Goal: Information Seeking & Learning: Learn about a topic

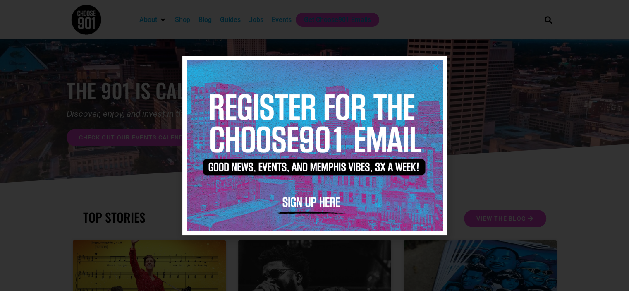
click at [526, 82] on div at bounding box center [314, 145] width 629 height 291
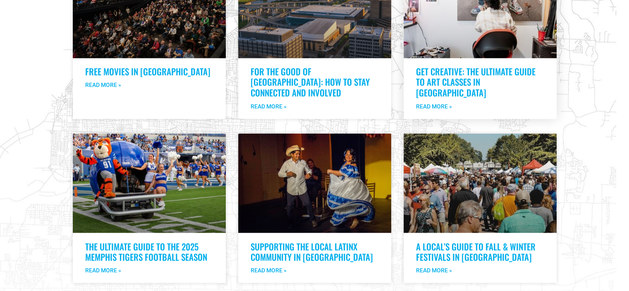
scroll to position [1488, 0]
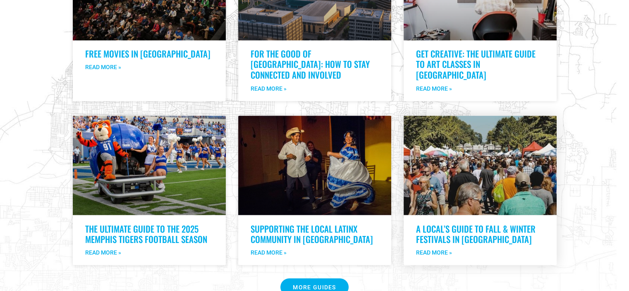
click at [455, 222] on link "A Local’s Guide to Fall & Winter Festivals in [GEOGRAPHIC_DATA]" at bounding box center [475, 233] width 119 height 23
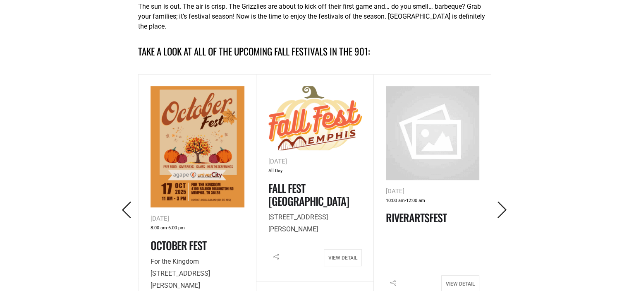
scroll to position [413, 0]
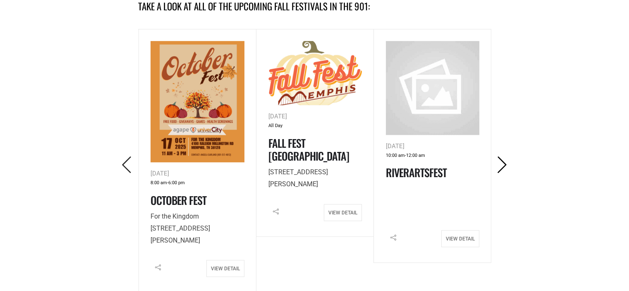
click at [505, 160] on icon "Next" at bounding box center [501, 164] width 17 height 17
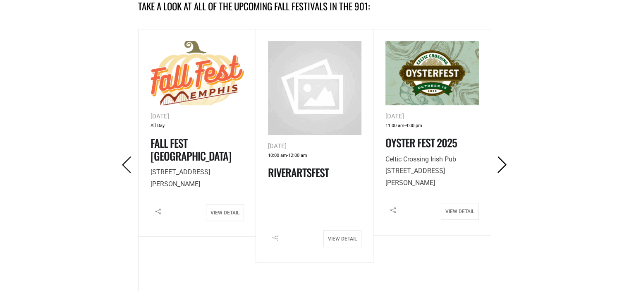
click at [504, 160] on icon "Next" at bounding box center [501, 164] width 17 height 17
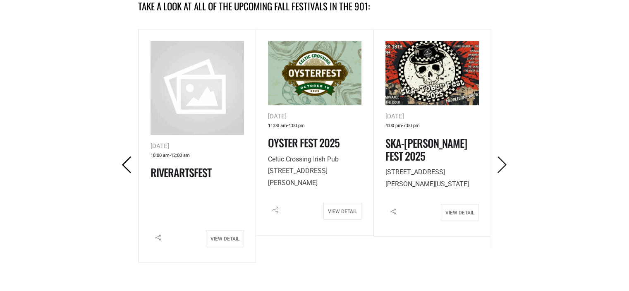
click at [132, 156] on icon "Previous" at bounding box center [126, 164] width 17 height 17
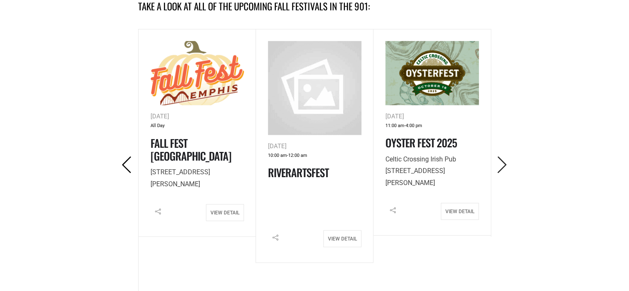
click at [132, 156] on icon "Previous" at bounding box center [126, 164] width 17 height 17
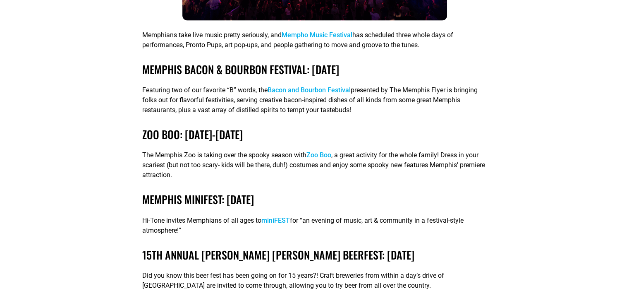
scroll to position [1943, 0]
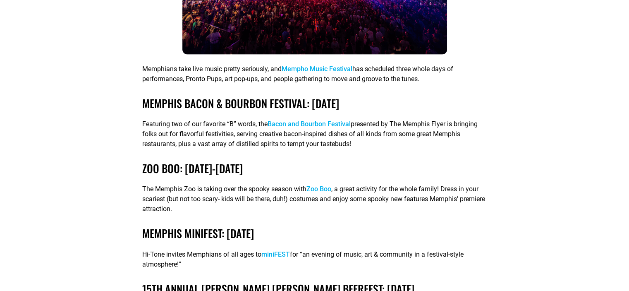
scroll to position [1901, 0]
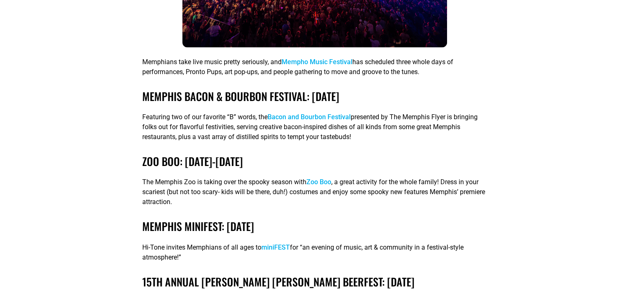
click at [422, 90] on h3 "Memphis Bacon & Bourbon Festival: October 10th" at bounding box center [314, 96] width 344 height 13
drag, startPoint x: 140, startPoint y: 73, endPoint x: 383, endPoint y: 81, distance: 243.2
copy link "Memphis Bacon & Bourbon Festival: October 10th"
drag, startPoint x: 318, startPoint y: 140, endPoint x: 145, endPoint y: 145, distance: 172.8
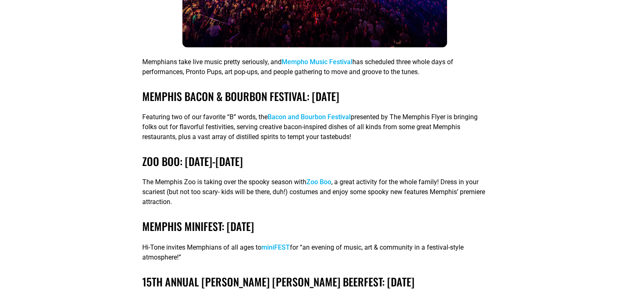
click at [145, 155] on h3 "zoo boo: October 10th-November 1st" at bounding box center [314, 161] width 344 height 13
drag, startPoint x: 200, startPoint y: 147, endPoint x: 152, endPoint y: 143, distance: 48.9
click at [152, 153] on link "zoo boo: October 10th-November 1st" at bounding box center [192, 161] width 100 height 16
click at [337, 155] on h3 "zoo boo: October 10th-November 1st" at bounding box center [314, 161] width 344 height 13
drag, startPoint x: 322, startPoint y: 141, endPoint x: 142, endPoint y: 140, distance: 180.2
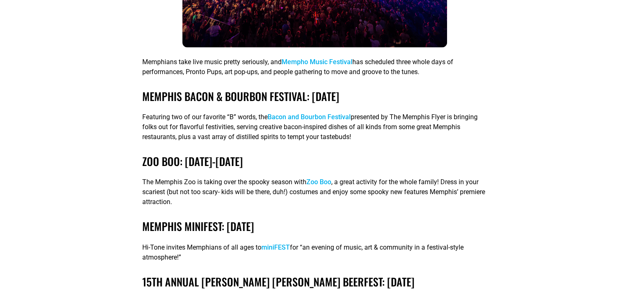
click at [142, 155] on h3 "zoo boo: October 10th-November 1st" at bounding box center [314, 161] width 344 height 13
copy link "zoo boo: October 10th-November 1st"
click at [374, 132] on div "Featuring two of our favorite “B” words, the Bacon and Bourbon Festival present…" at bounding box center [314, 135] width 344 height 46
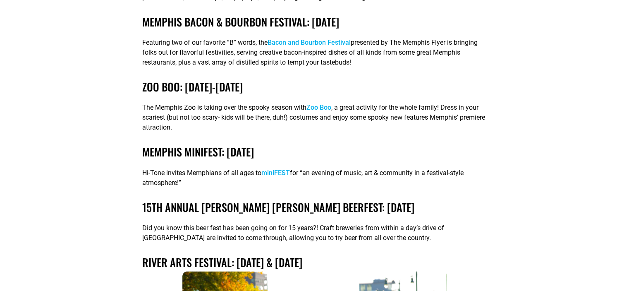
scroll to position [1984, 0]
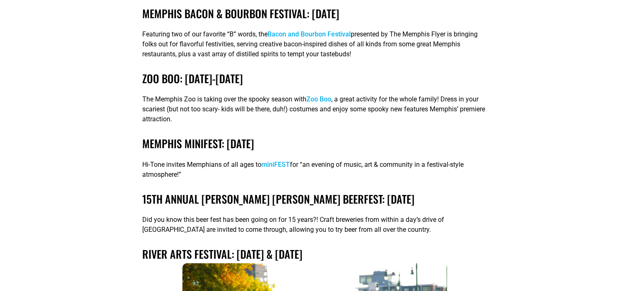
click at [308, 137] on h3 "Memphis minifest: october 17th" at bounding box center [314, 143] width 344 height 13
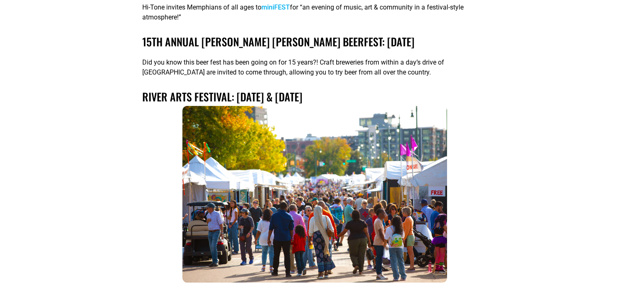
scroll to position [2191, 0]
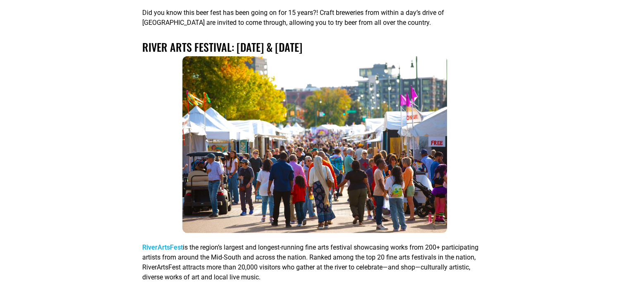
drag, startPoint x: 341, startPoint y: 26, endPoint x: 143, endPoint y: 25, distance: 197.1
click at [143, 41] on h3 "River arts Festival: October 18th & 19th" at bounding box center [314, 47] width 344 height 13
copy link "River arts Festival: October 18th & 19th"
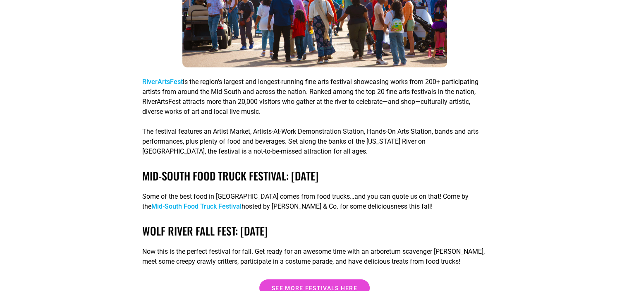
scroll to position [2397, 0]
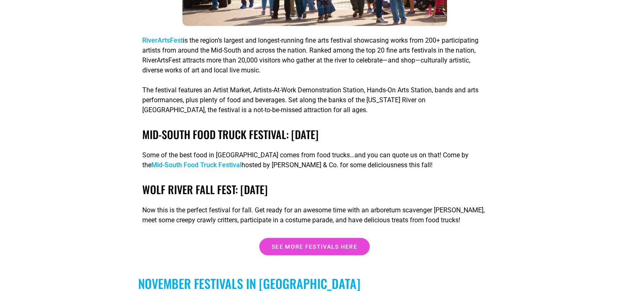
click at [311, 183] on h3 "Wolf River Fall Fest: October 24th" at bounding box center [314, 189] width 344 height 13
drag, startPoint x: 331, startPoint y: 117, endPoint x: 156, endPoint y: 115, distance: 174.4
click at [145, 128] on h3 "Mid-South Food Truck Festival: October 19th" at bounding box center [314, 134] width 344 height 13
copy link "Mid-South Food Truck Festival: October 19th"
click at [422, 150] on p "Some of the best food in Memphis comes from food trucks…and you can quote us on…" at bounding box center [314, 160] width 344 height 20
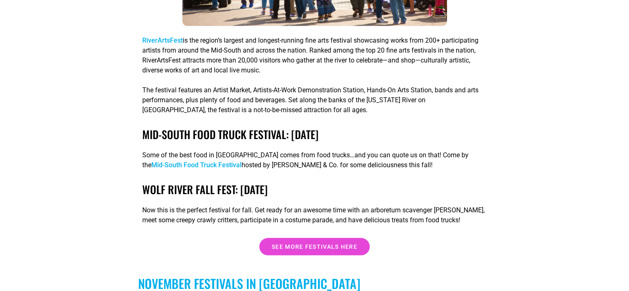
click at [241, 161] on link "Mid-South Food Truck Festival" at bounding box center [196, 165] width 90 height 8
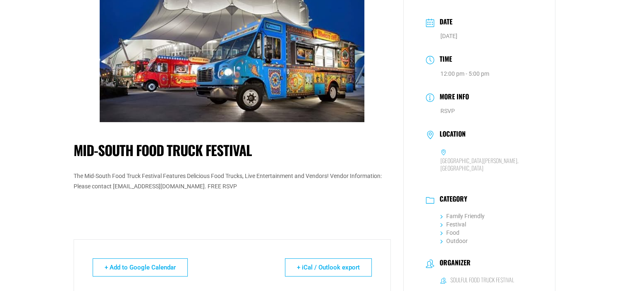
scroll to position [41, 0]
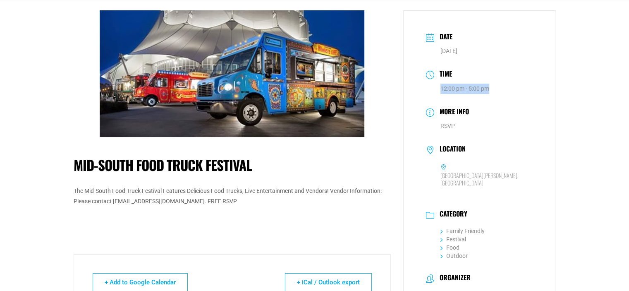
drag, startPoint x: 488, startPoint y: 88, endPoint x: 451, endPoint y: 87, distance: 36.4
click at [438, 87] on dd "12:00 pm - 5:00 pm" at bounding box center [479, 88] width 107 height 10
copy abbr "12:00 pm - 5:00 pm"
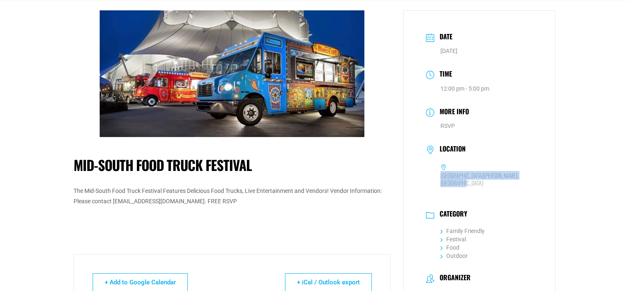
drag, startPoint x: 460, startPoint y: 182, endPoint x: 436, endPoint y: 175, distance: 24.7
click at [436, 175] on dd "[GEOGRAPHIC_DATA][PERSON_NAME], [GEOGRAPHIC_DATA]" at bounding box center [479, 174] width 107 height 27
copy h6 "[GEOGRAPHIC_DATA][PERSON_NAME], [GEOGRAPHIC_DATA]"
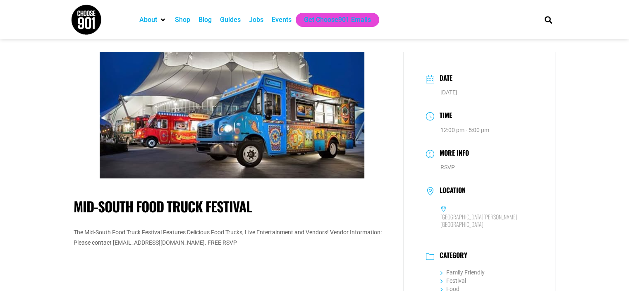
click at [281, 19] on div "Events" at bounding box center [282, 20] width 20 height 10
click at [229, 18] on div "Guides" at bounding box center [230, 20] width 21 height 10
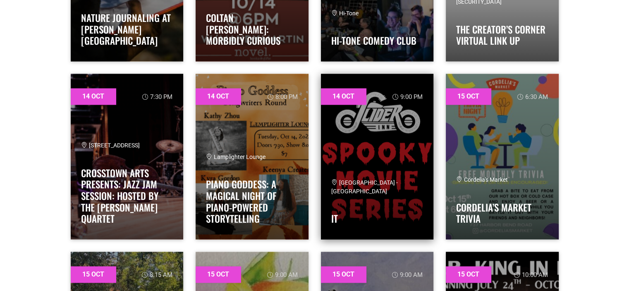
scroll to position [1157, 0]
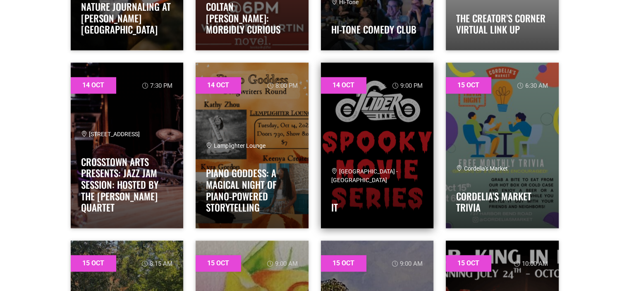
click at [398, 122] on link at bounding box center [377, 144] width 113 height 165
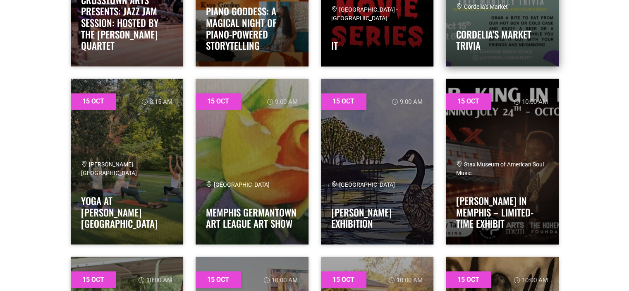
scroll to position [1323, 0]
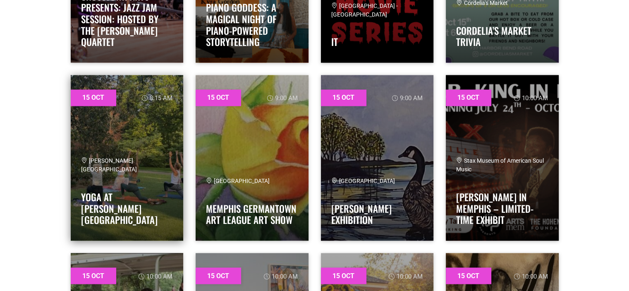
click at [131, 141] on link at bounding box center [127, 157] width 113 height 165
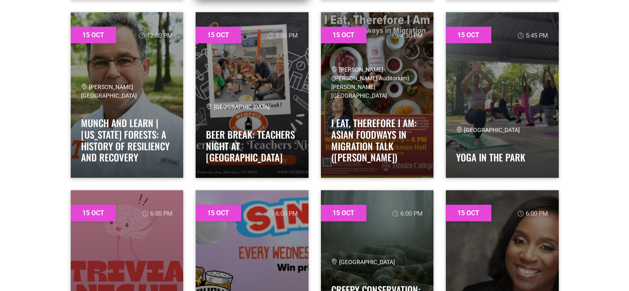
scroll to position [1612, 0]
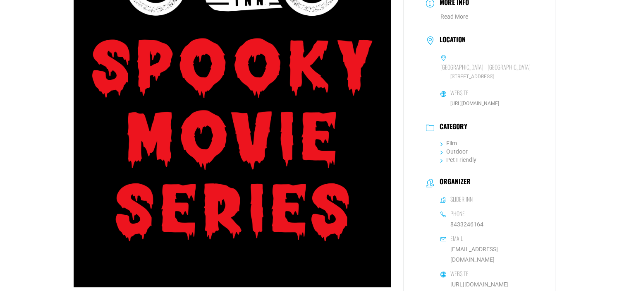
scroll to position [165, 0]
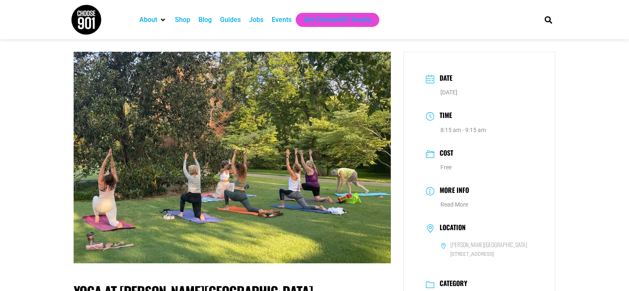
click at [526, 200] on dd "Read More" at bounding box center [479, 204] width 107 height 10
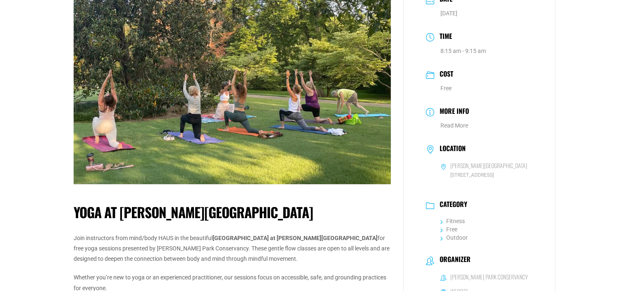
scroll to position [83, 0]
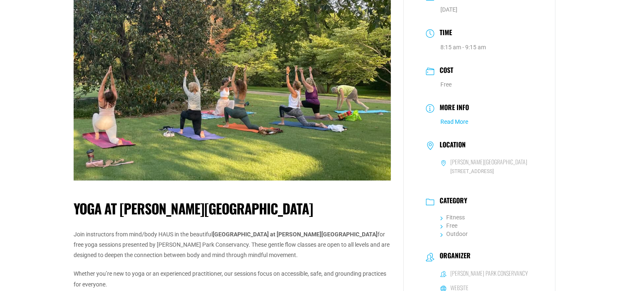
click at [460, 122] on link "Read More" at bounding box center [454, 121] width 28 height 7
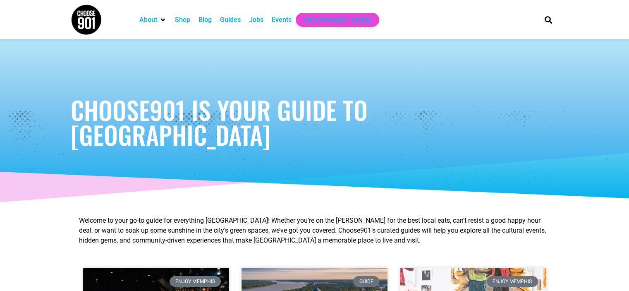
drag, startPoint x: 0, startPoint y: 0, endPoint x: 82, endPoint y: 20, distance: 84.7
click at [82, 20] on img at bounding box center [86, 19] width 31 height 31
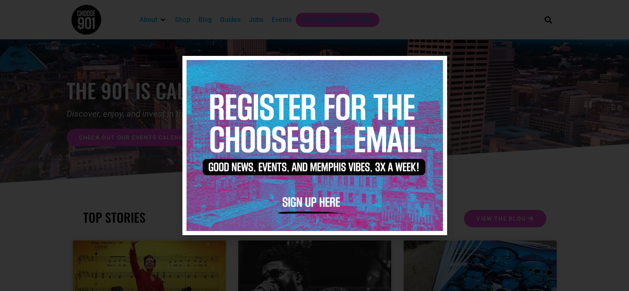
click at [436, 66] on icon "Close" at bounding box center [435, 67] width 6 height 6
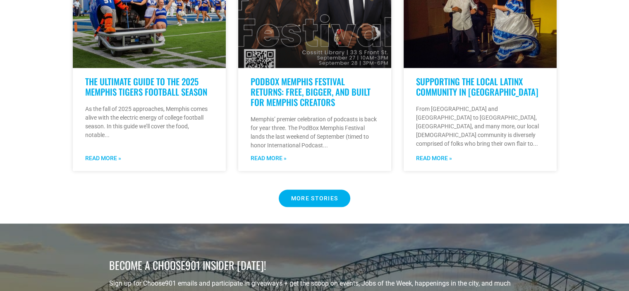
scroll to position [868, 0]
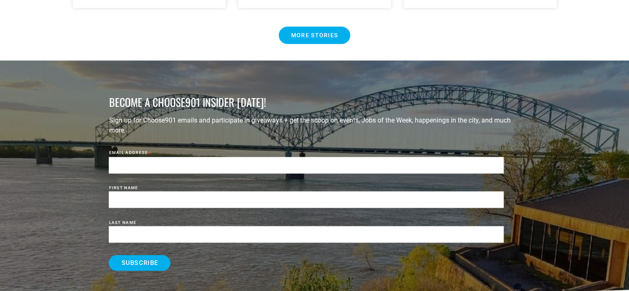
click at [317, 26] on Button "MORE STORIES" at bounding box center [315, 34] width 72 height 17
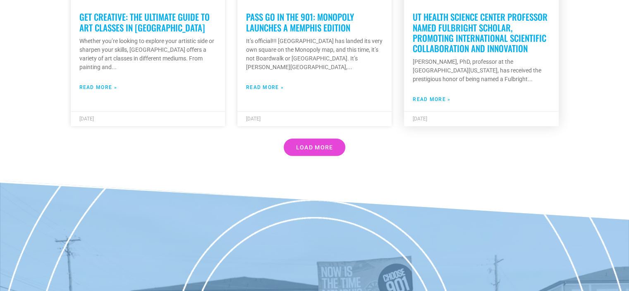
scroll to position [2369, 0]
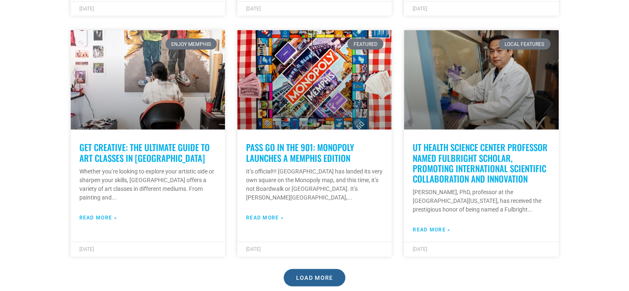
click at [326, 274] on span "Load More" at bounding box center [314, 277] width 37 height 6
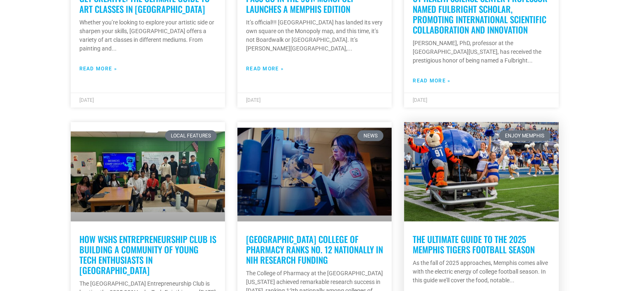
scroll to position [2534, 0]
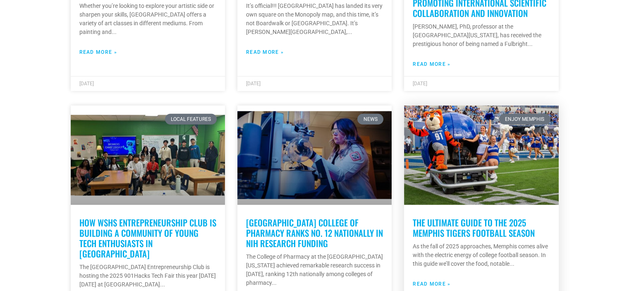
click at [502, 216] on link "The Ultimate Guide to the 2025 Memphis Tigers Football Season" at bounding box center [473, 227] width 122 height 23
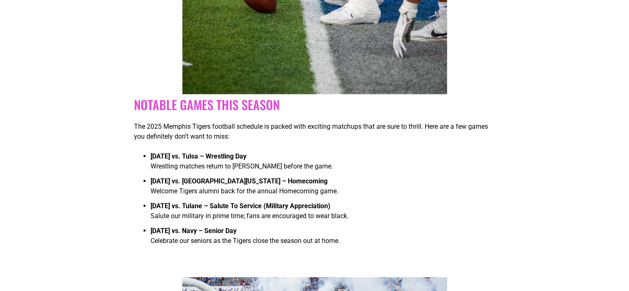
scroll to position [1571, 0]
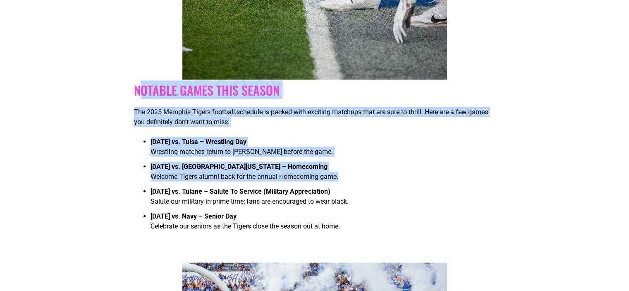
drag, startPoint x: 139, startPoint y: 86, endPoint x: 351, endPoint y: 184, distance: 233.7
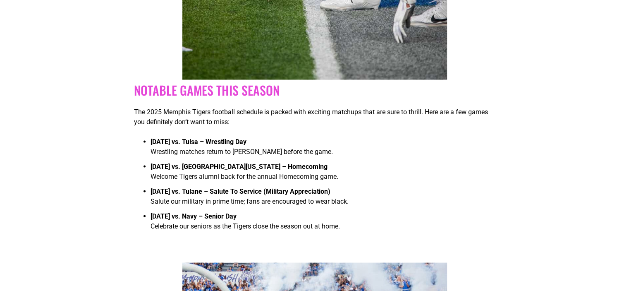
click at [452, 217] on li "[DATE] vs. Navy – Senior Day Celebrate our seniors as the Tigers close the seas…" at bounding box center [322, 223] width 344 height 25
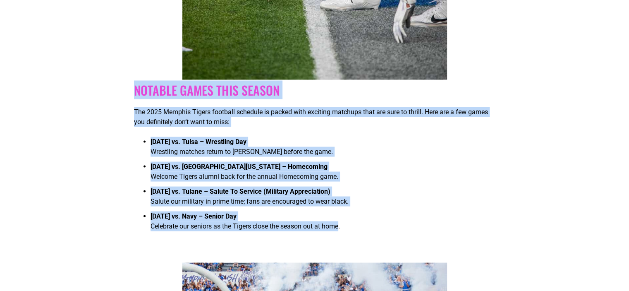
drag, startPoint x: 328, startPoint y: 229, endPoint x: 135, endPoint y: 93, distance: 235.9
drag, startPoint x: 143, startPoint y: 93, endPoint x: 450, endPoint y: 143, distance: 311.0
click at [458, 147] on li "[DATE] vs. Tulsa – Wrestling Day Wrestling matches return to [PERSON_NAME] befo…" at bounding box center [322, 148] width 344 height 25
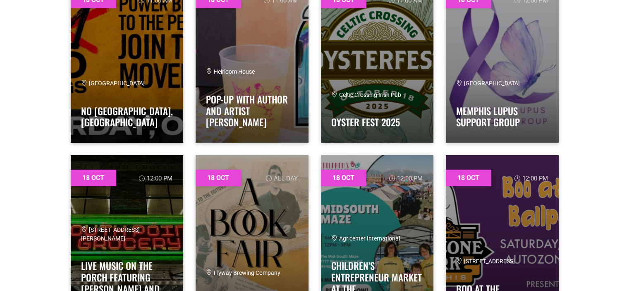
scroll to position [5574, 0]
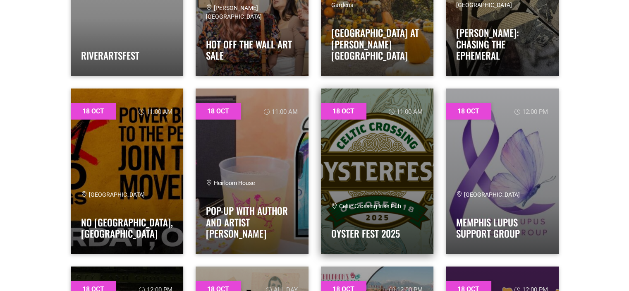
click at [348, 114] on link at bounding box center [377, 170] width 113 height 165
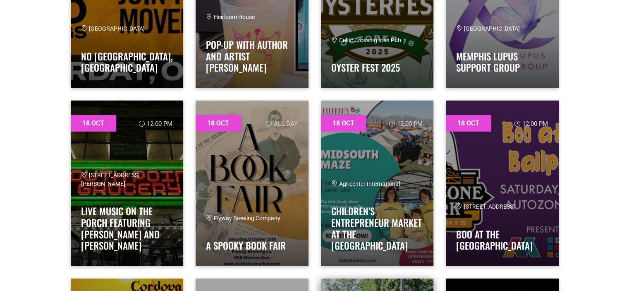
scroll to position [5822, 0]
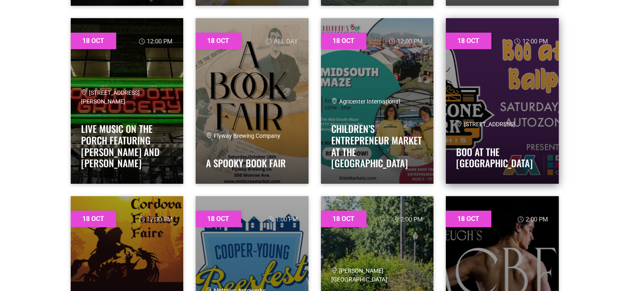
click at [531, 92] on link at bounding box center [502, 100] width 113 height 165
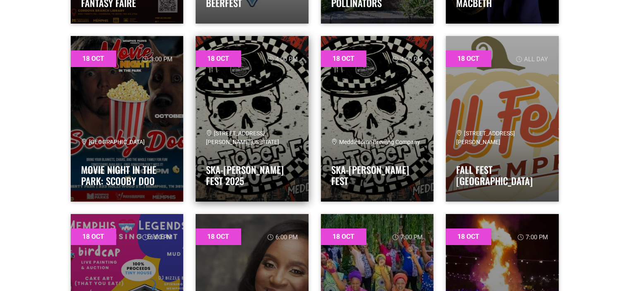
scroll to position [6194, 0]
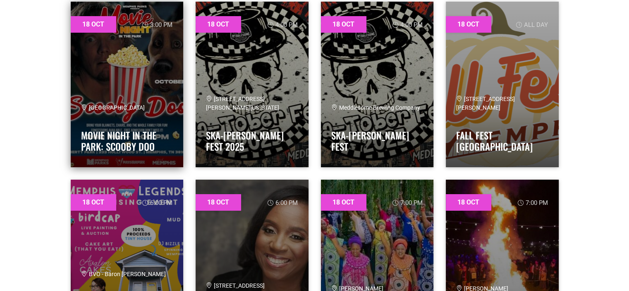
click at [143, 72] on link at bounding box center [127, 84] width 113 height 165
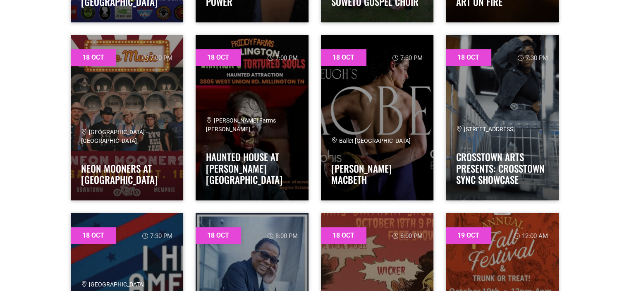
scroll to position [6525, 0]
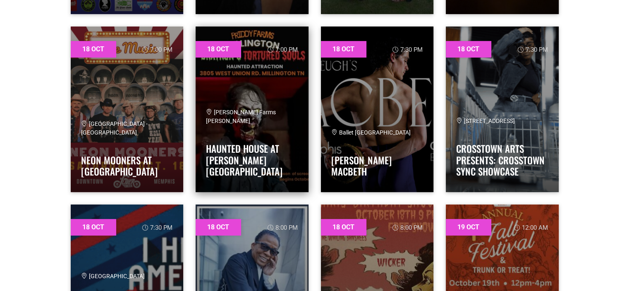
click at [285, 107] on link at bounding box center [251, 108] width 113 height 165
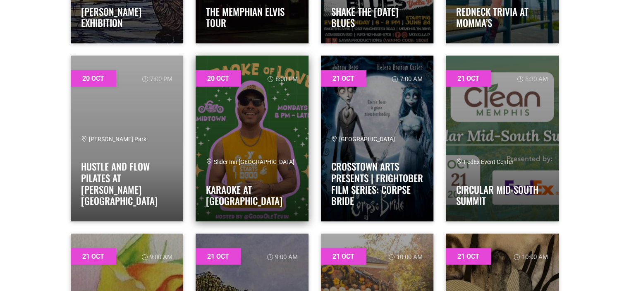
scroll to position [7930, 0]
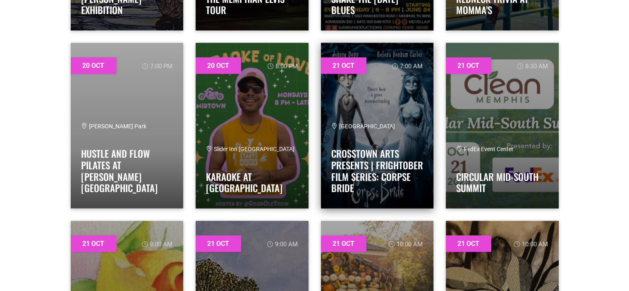
click at [403, 196] on div "Crosstown Theater Crosstown Arts Presents | FRIGHTOBER Film Series: Corpse Bride" at bounding box center [377, 160] width 92 height 76
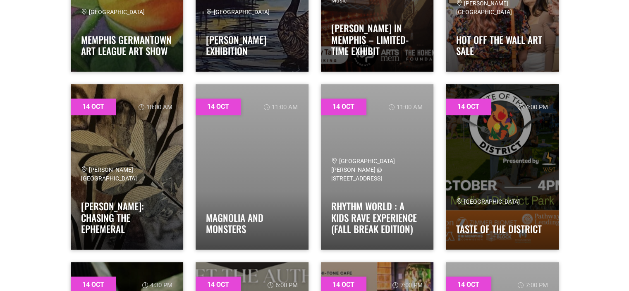
scroll to position [0, 0]
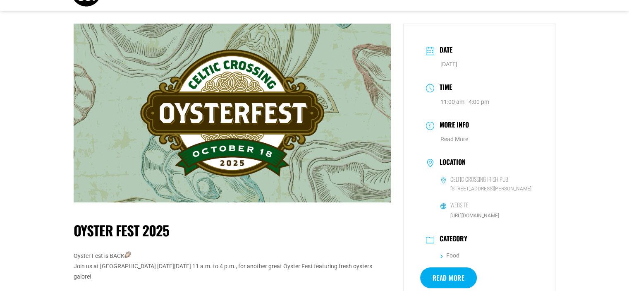
scroll to position [83, 0]
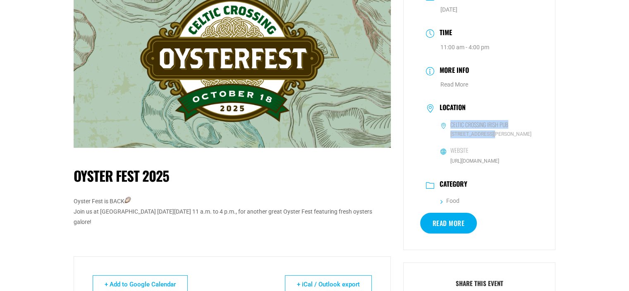
drag, startPoint x: 496, startPoint y: 133, endPoint x: 450, endPoint y: 122, distance: 47.0
click at [450, 122] on dl "Celtic Crossing Irish Pub 903 Cooper Street Website http://www.celticcrossingme…" at bounding box center [479, 143] width 107 height 46
copy dl "Celtic Crossing Irish Pub 903 Cooper Street"
click at [455, 82] on link "Read More" at bounding box center [454, 84] width 28 height 7
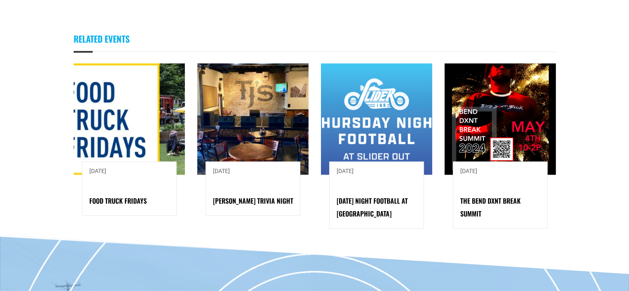
scroll to position [785, 0]
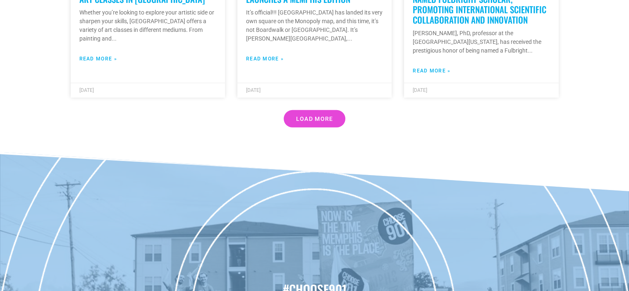
scroll to position [2534, 0]
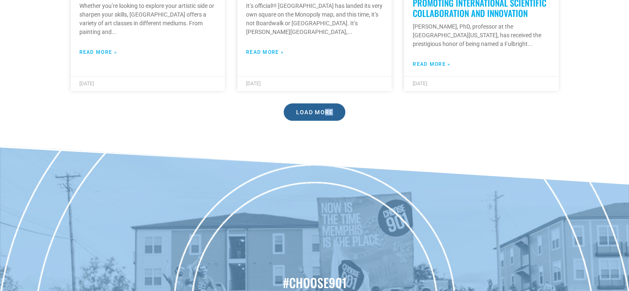
click at [327, 103] on link "Load More" at bounding box center [315, 111] width 62 height 17
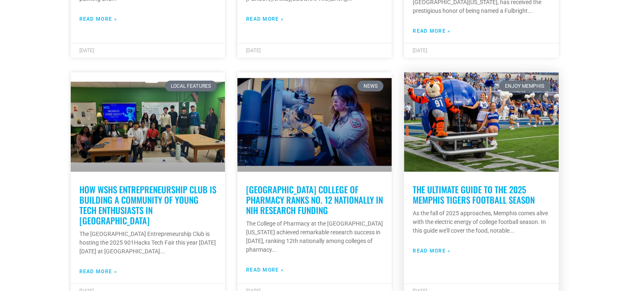
scroll to position [2617, 0]
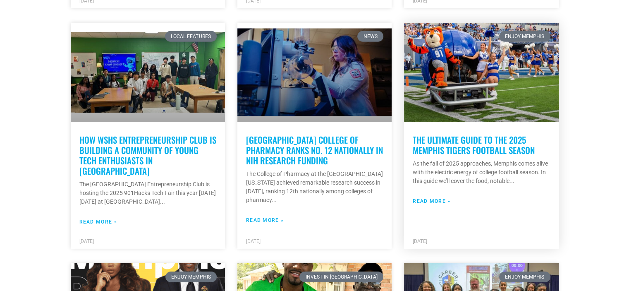
click at [503, 133] on link "The Ultimate Guide to the 2025 Memphis Tigers Football Season" at bounding box center [473, 144] width 122 height 23
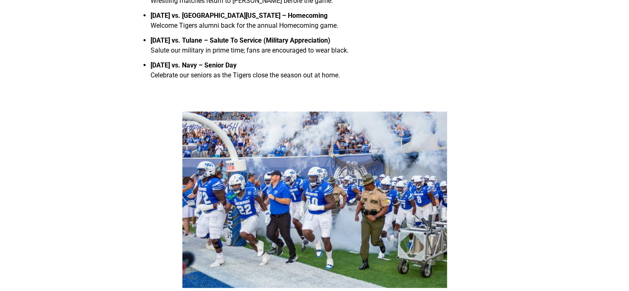
scroll to position [1736, 0]
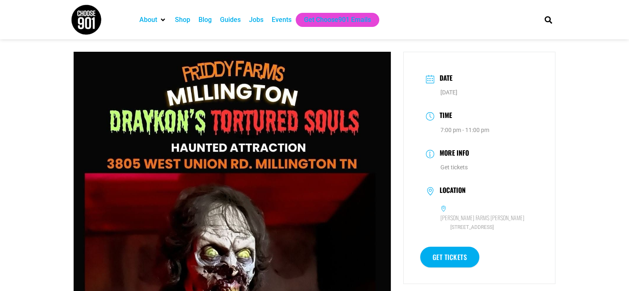
click at [245, 138] on img at bounding box center [232, 250] width 317 height 396
click at [451, 166] on link "Get tickets" at bounding box center [453, 167] width 27 height 7
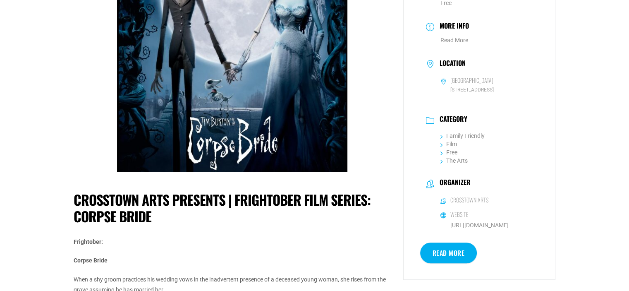
scroll to position [165, 0]
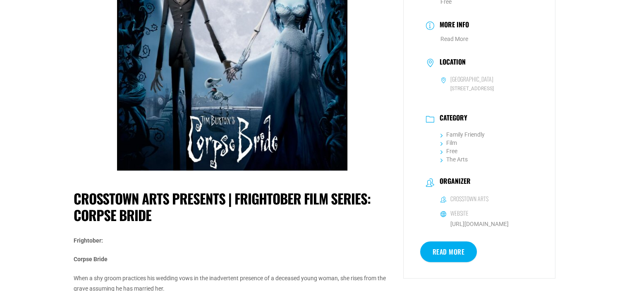
drag, startPoint x: 226, startPoint y: 208, endPoint x: 231, endPoint y: 206, distance: 4.6
click at [227, 208] on h1 "Crosstown Arts Presents | FRIGHTOBER Film Series: Corpse Bride" at bounding box center [232, 206] width 317 height 33
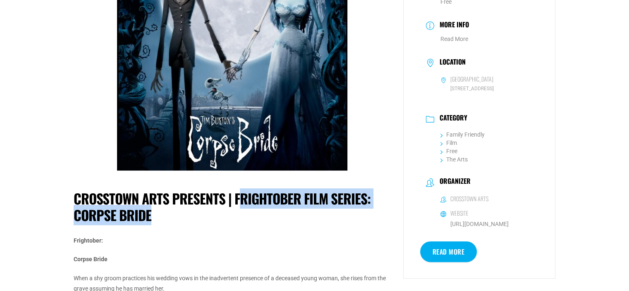
drag, startPoint x: 238, startPoint y: 197, endPoint x: 345, endPoint y: 218, distance: 109.1
click at [345, 218] on h1 "Crosstown Arts Presents | FRIGHTOBER Film Series: Corpse Bride" at bounding box center [232, 206] width 317 height 33
drag, startPoint x: 332, startPoint y: 198, endPoint x: 226, endPoint y: 214, distance: 106.6
click at [226, 214] on h1 "Crosstown Arts Presents | FRIGHTOBER Film Series: Corpse Bride" at bounding box center [232, 206] width 317 height 33
drag, startPoint x: 293, startPoint y: 199, endPoint x: 265, endPoint y: 205, distance: 28.6
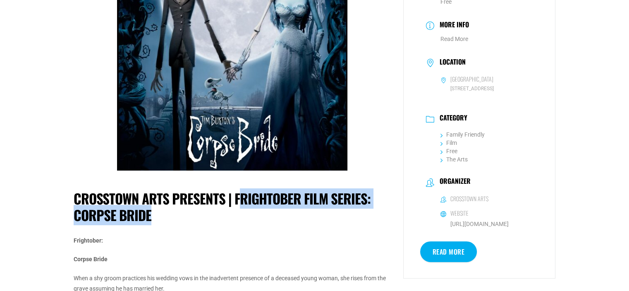
click at [269, 214] on h1 "Crosstown Arts Presents | FRIGHTOBER Film Series: Corpse Bride" at bounding box center [232, 206] width 317 height 33
click at [384, 199] on h1 "Crosstown Arts Presents | FRIGHTOBER Film Series: Corpse Bride" at bounding box center [232, 206] width 317 height 33
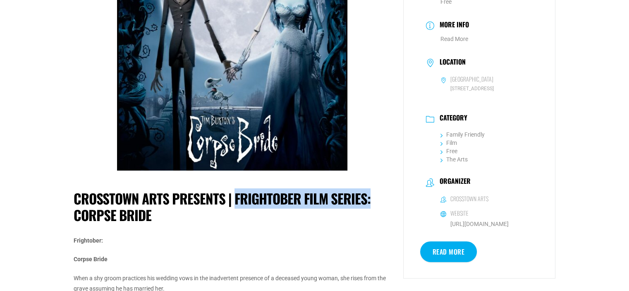
drag, startPoint x: 355, startPoint y: 198, endPoint x: 233, endPoint y: 197, distance: 121.9
click at [233, 197] on h1 "Crosstown Arts Presents | FRIGHTOBER Film Series: Corpse Bride" at bounding box center [232, 206] width 317 height 33
click at [254, 207] on h1 "Crosstown Arts Presents | FRIGHTOBER Film Series: Corpse Bride" at bounding box center [232, 206] width 317 height 33
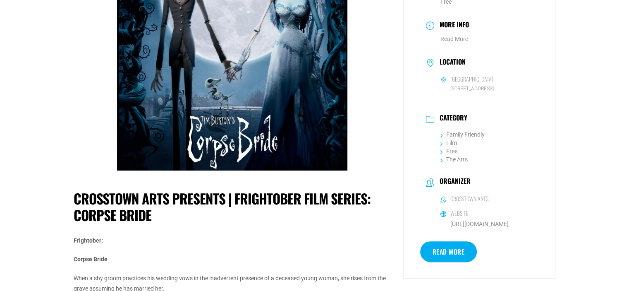
drag, startPoint x: 224, startPoint y: 229, endPoint x: 250, endPoint y: 226, distance: 26.2
click at [227, 229] on div "Crosstown Arts Presents | FRIGHTOBER Film Series: Corpse Bride Frightober: Corp…" at bounding box center [232, 266] width 317 height 184
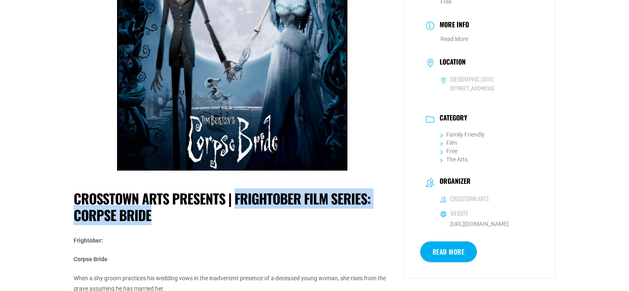
drag, startPoint x: 235, startPoint y: 196, endPoint x: 374, endPoint y: 214, distance: 140.1
click at [382, 213] on h1 "Crosstown Arts Presents | FRIGHTOBER Film Series: Corpse Bride" at bounding box center [232, 206] width 317 height 33
drag, startPoint x: 245, startPoint y: 219, endPoint x: 240, endPoint y: 200, distance: 20.4
click at [245, 218] on h1 "Crosstown Arts Presents | FRIGHTOBER Film Series: Corpse Bride" at bounding box center [232, 206] width 317 height 33
click at [263, 221] on h1 "Crosstown Arts Presents | FRIGHTOBER Film Series: Corpse Bride" at bounding box center [232, 206] width 317 height 33
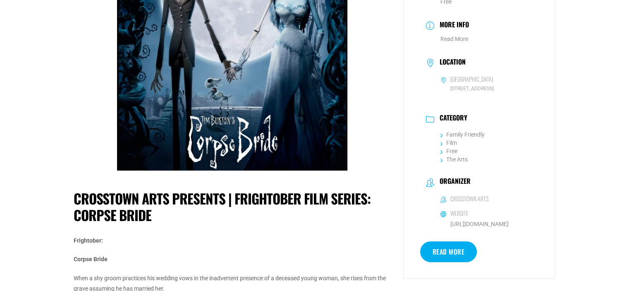
click at [250, 226] on div "Crosstown Arts Presents | FRIGHTOBER Film Series: Corpse Bride Frightober: Corp…" at bounding box center [232, 266] width 317 height 184
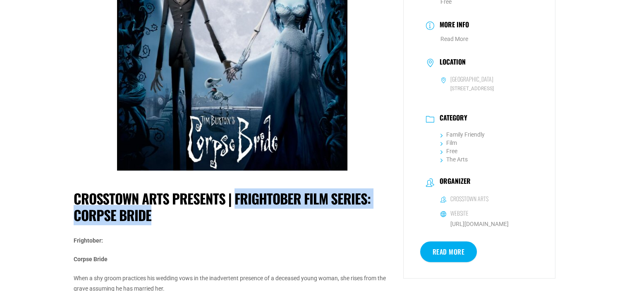
drag, startPoint x: 234, startPoint y: 200, endPoint x: 252, endPoint y: 212, distance: 21.7
click at [252, 212] on h1 "Crosstown Arts Presents | FRIGHTOBER Film Series: Corpse Bride" at bounding box center [232, 206] width 317 height 33
copy h1 "FRIGHTOBER Film Series: Corpse Bride"
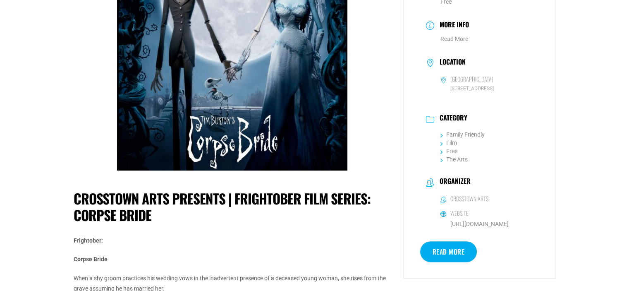
click at [282, 246] on div "Frightober: Corpse Bride When a shy groom practices his wedding vows in the ina…" at bounding box center [232, 284] width 317 height 98
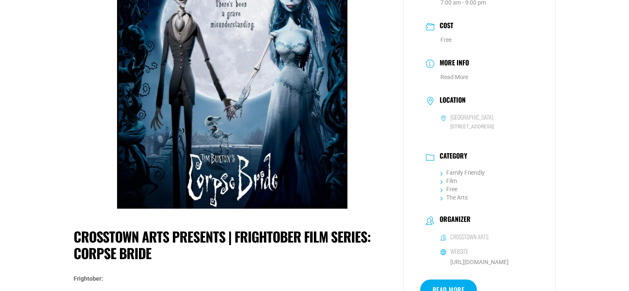
scroll to position [124, 0]
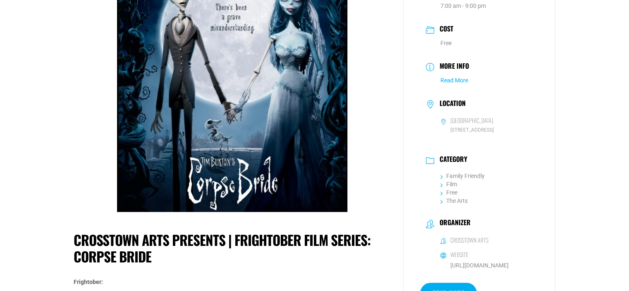
click at [455, 77] on link "Read More" at bounding box center [454, 80] width 28 height 7
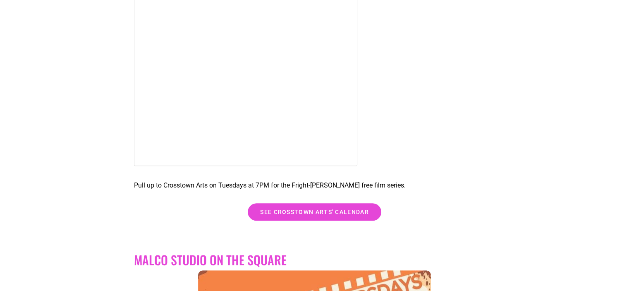
scroll to position [455, 0]
